Goal: Navigation & Orientation: Find specific page/section

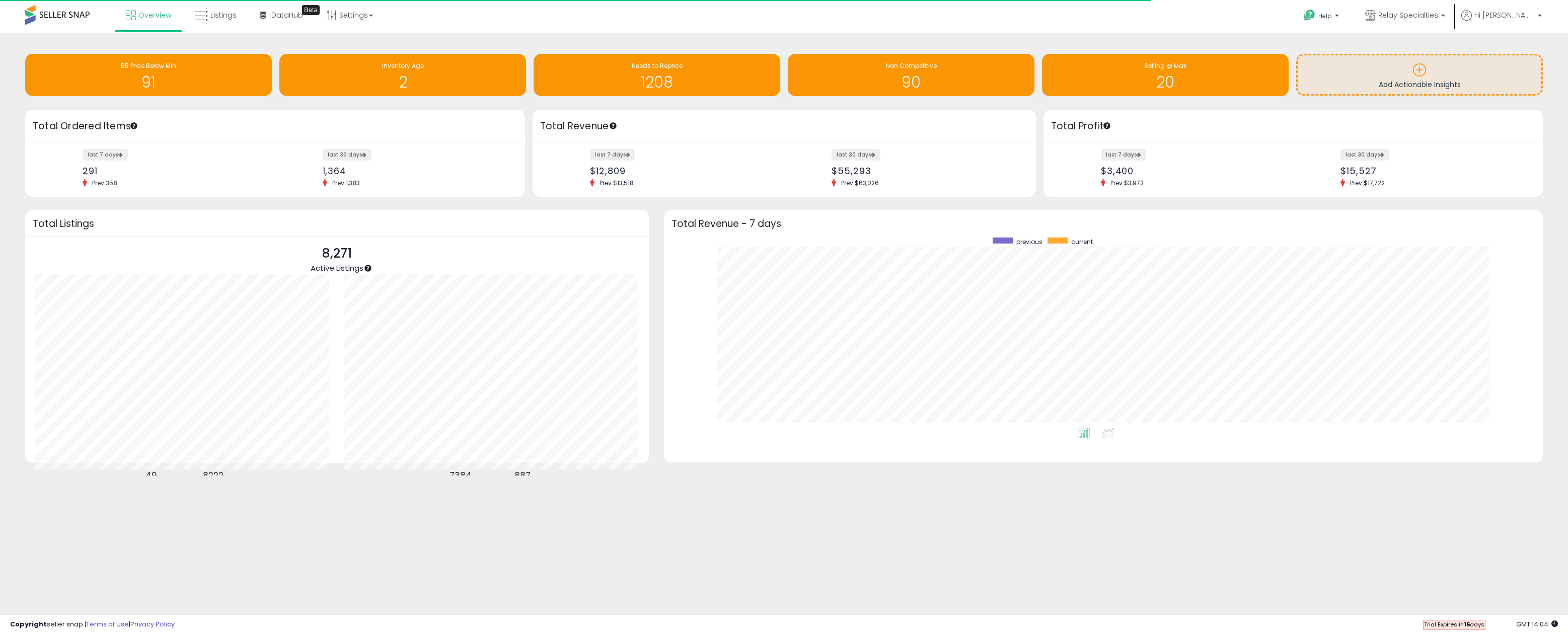
click at [149, 80] on h1 "91" at bounding box center [148, 82] width 236 height 17
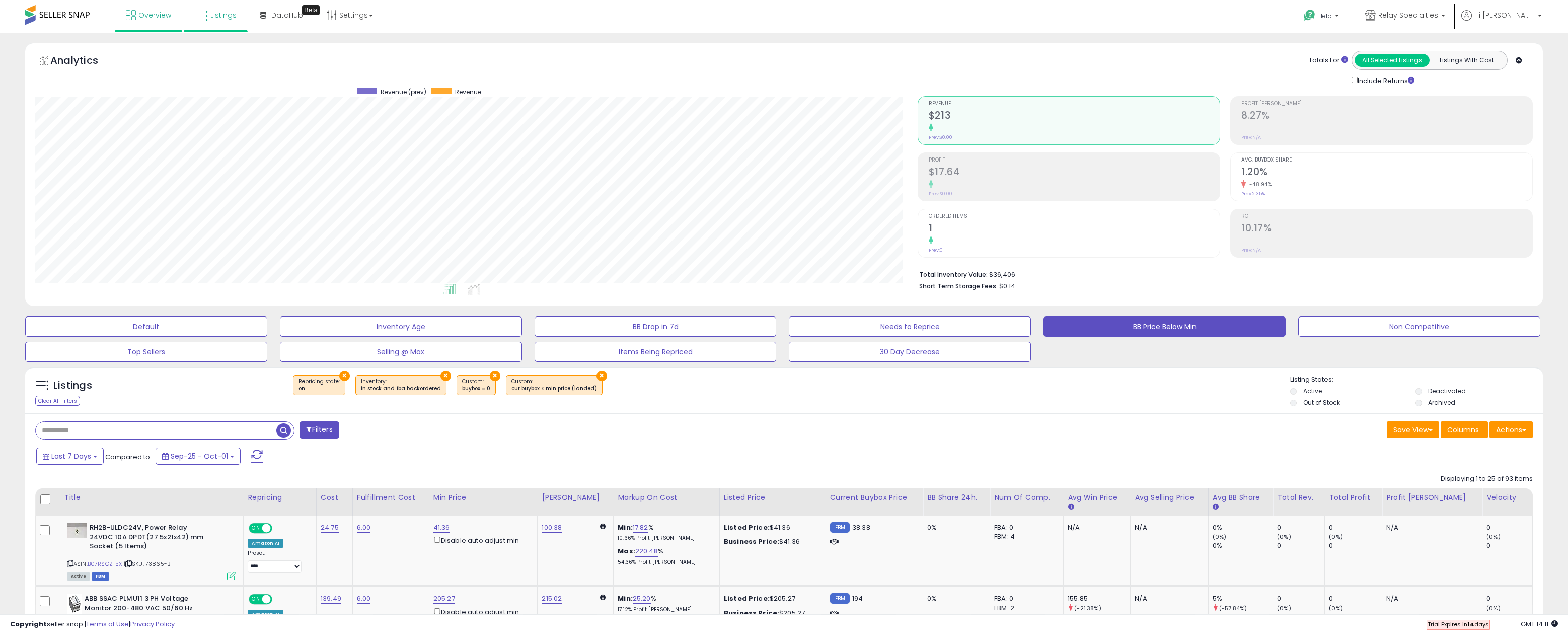
click at [140, 18] on span "Overview" at bounding box center [155, 16] width 32 height 10
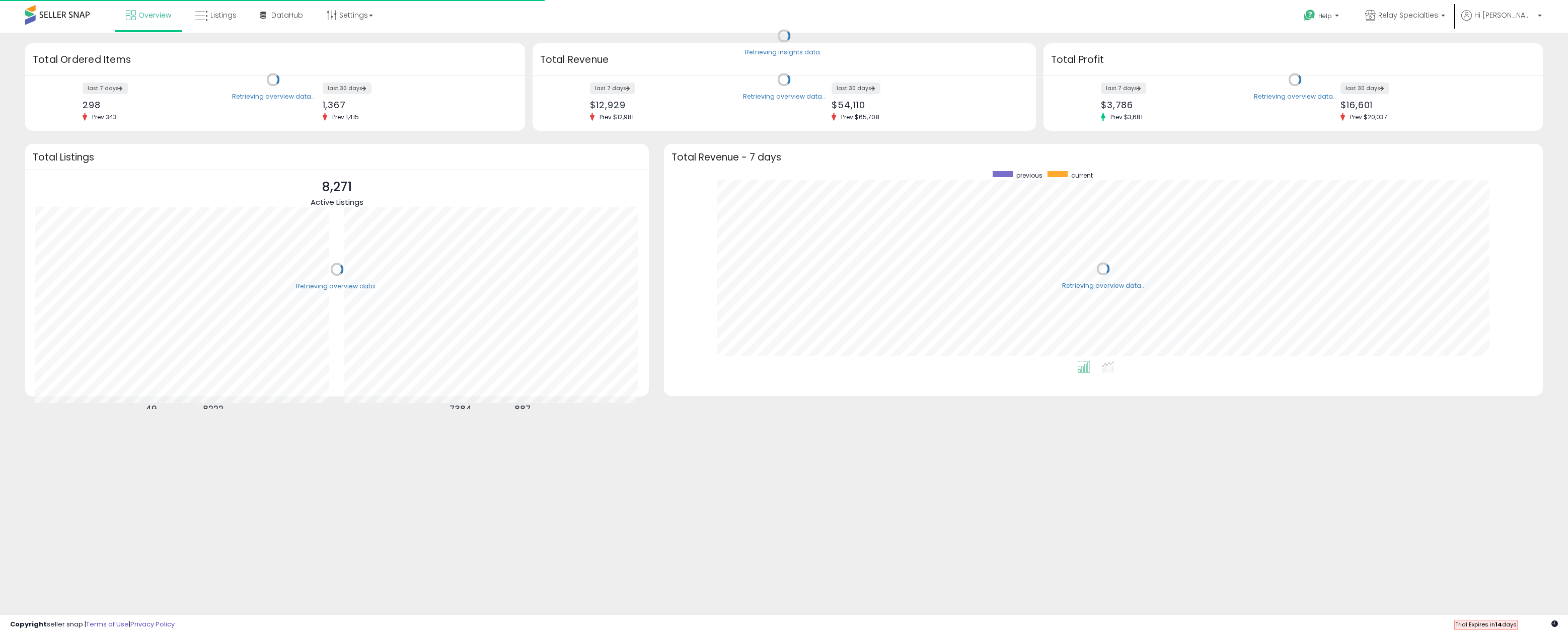
scroll to position [190, 859]
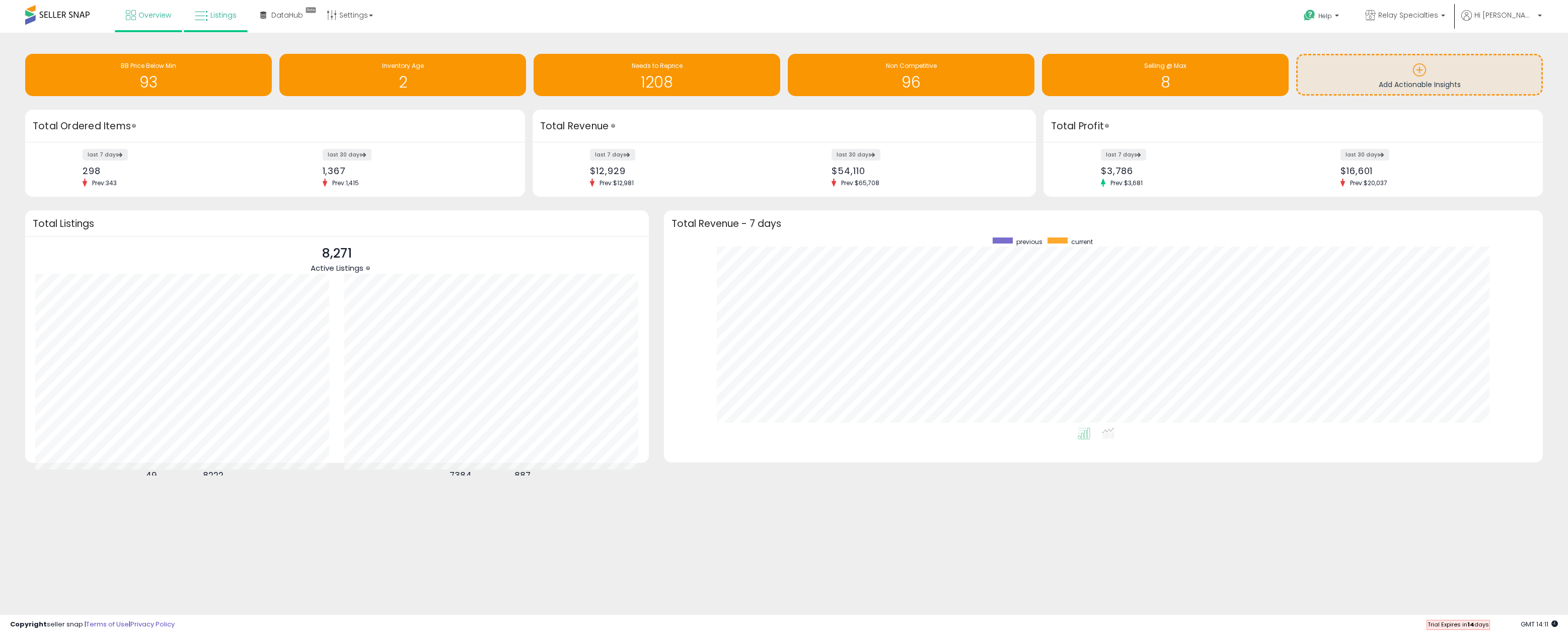
click at [214, 18] on span "Listings" at bounding box center [223, 16] width 26 height 10
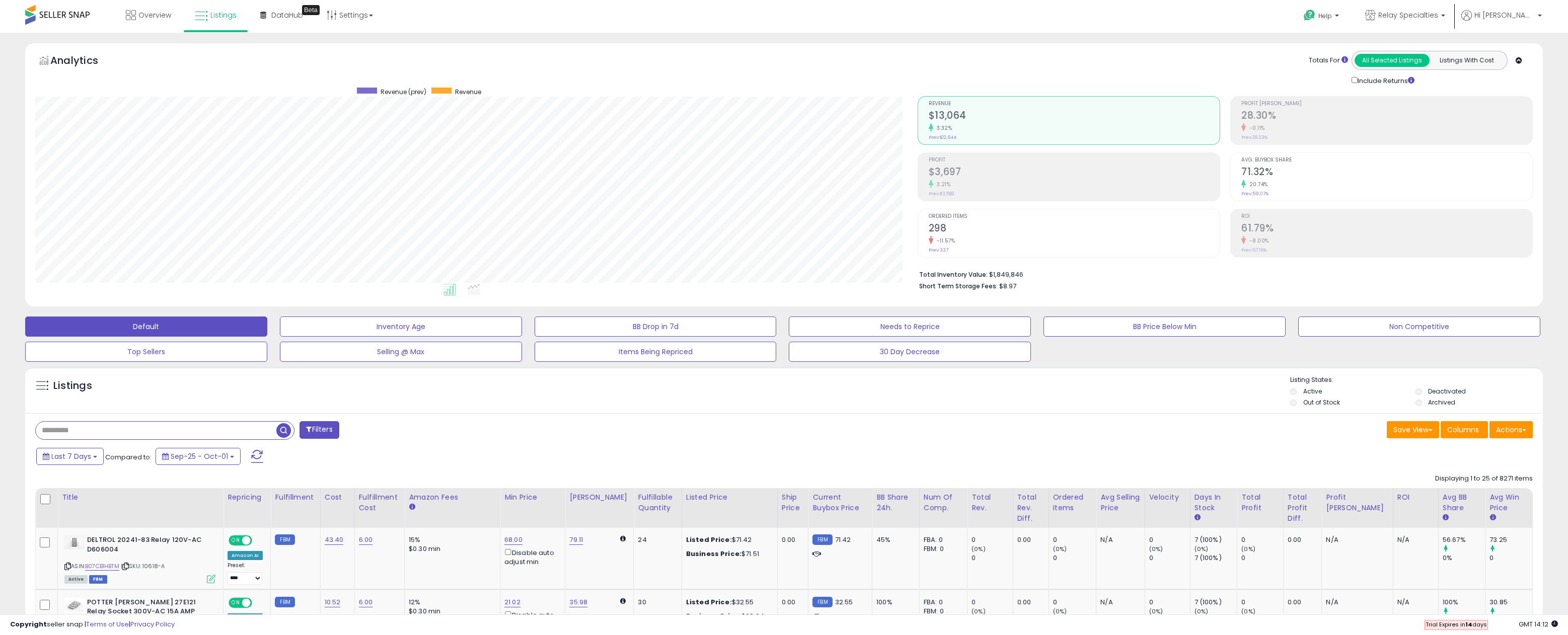
scroll to position [207, 882]
